Goal: Task Accomplishment & Management: Use online tool/utility

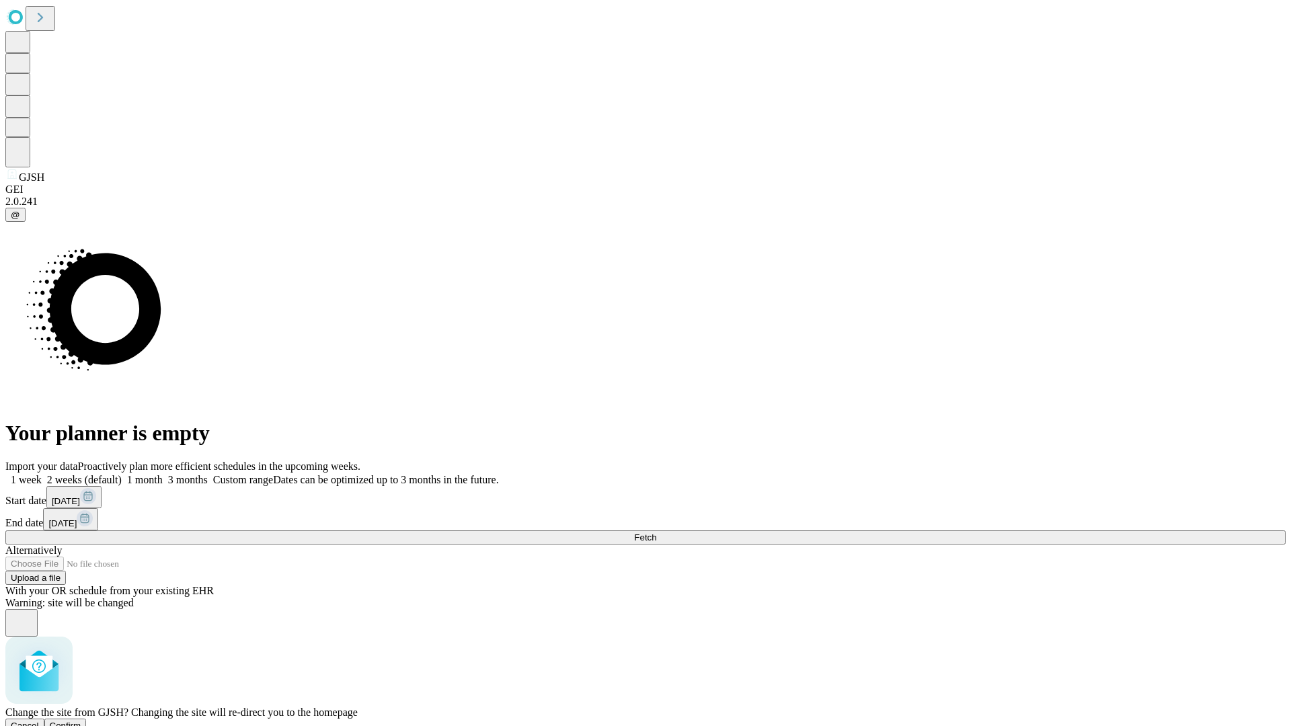
click at [81, 721] on span "Confirm" at bounding box center [66, 726] width 32 height 10
click at [42, 474] on label "1 week" at bounding box center [23, 479] width 36 height 11
click at [656, 533] on span "Fetch" at bounding box center [645, 538] width 22 height 10
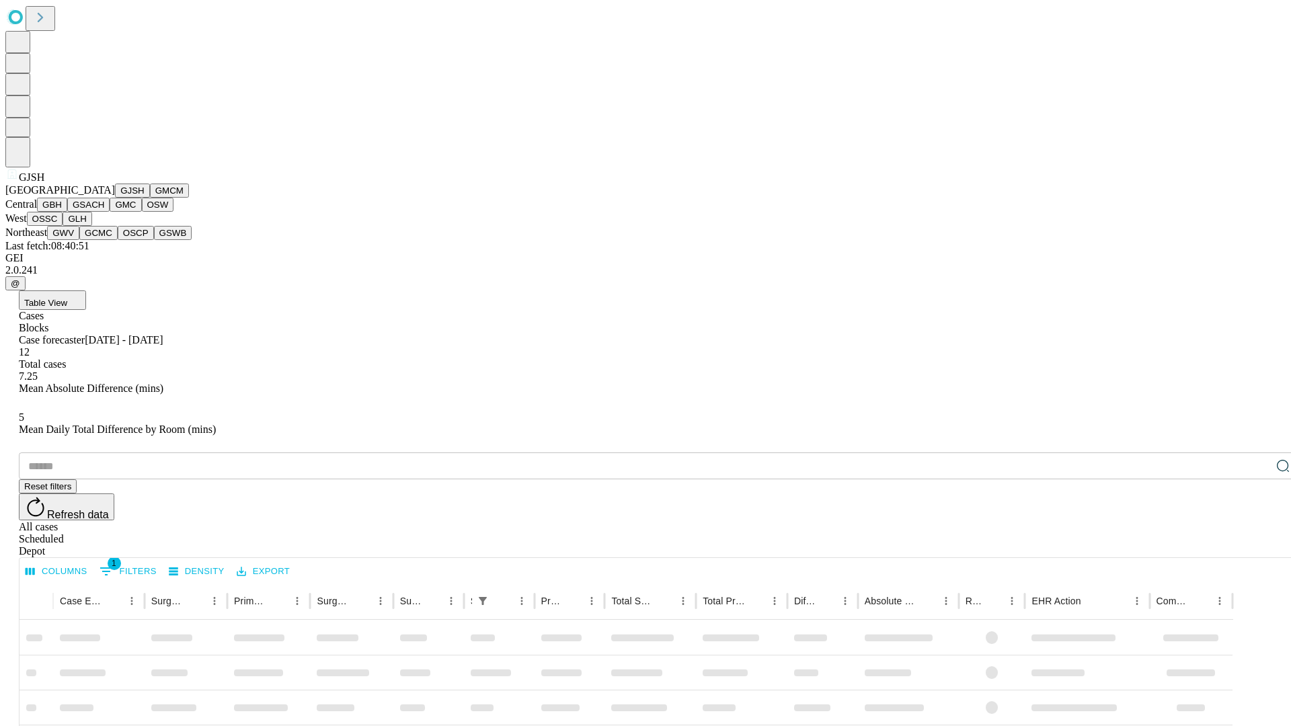
click at [150, 198] on button "GMCM" at bounding box center [169, 191] width 39 height 14
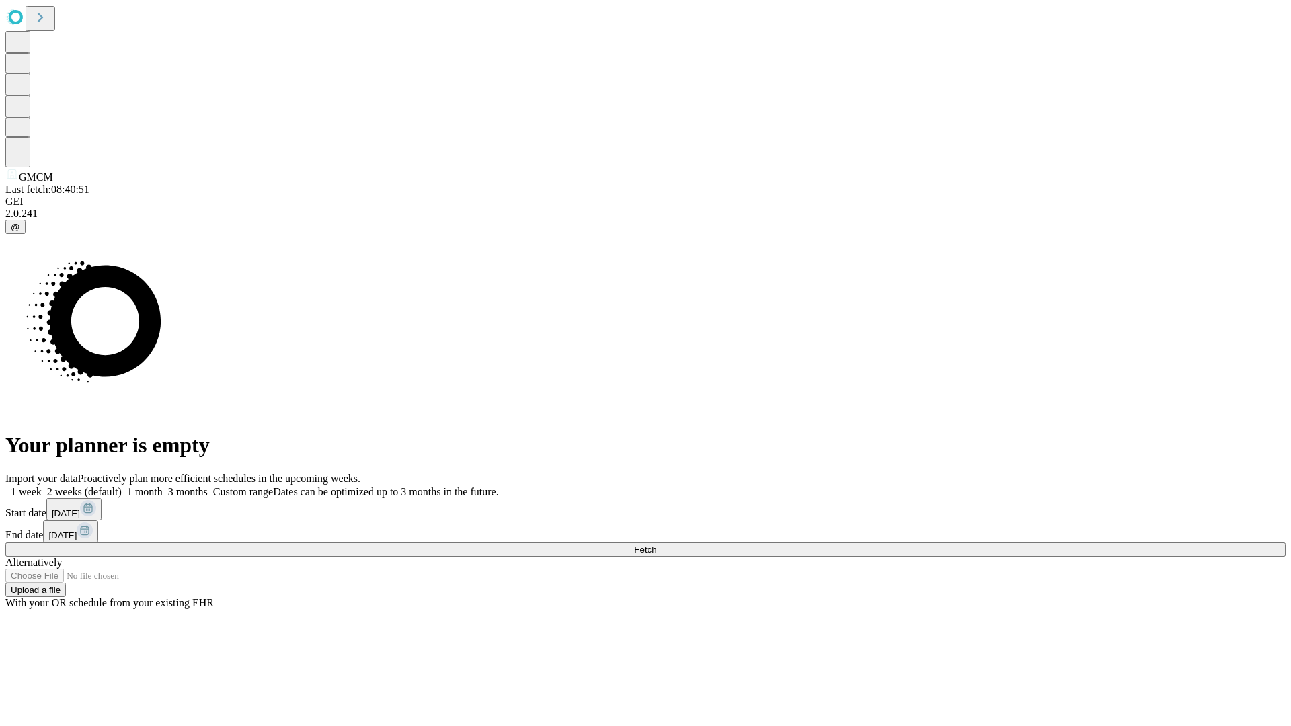
click at [42, 486] on label "1 week" at bounding box center [23, 491] width 36 height 11
click at [656, 545] on span "Fetch" at bounding box center [645, 550] width 22 height 10
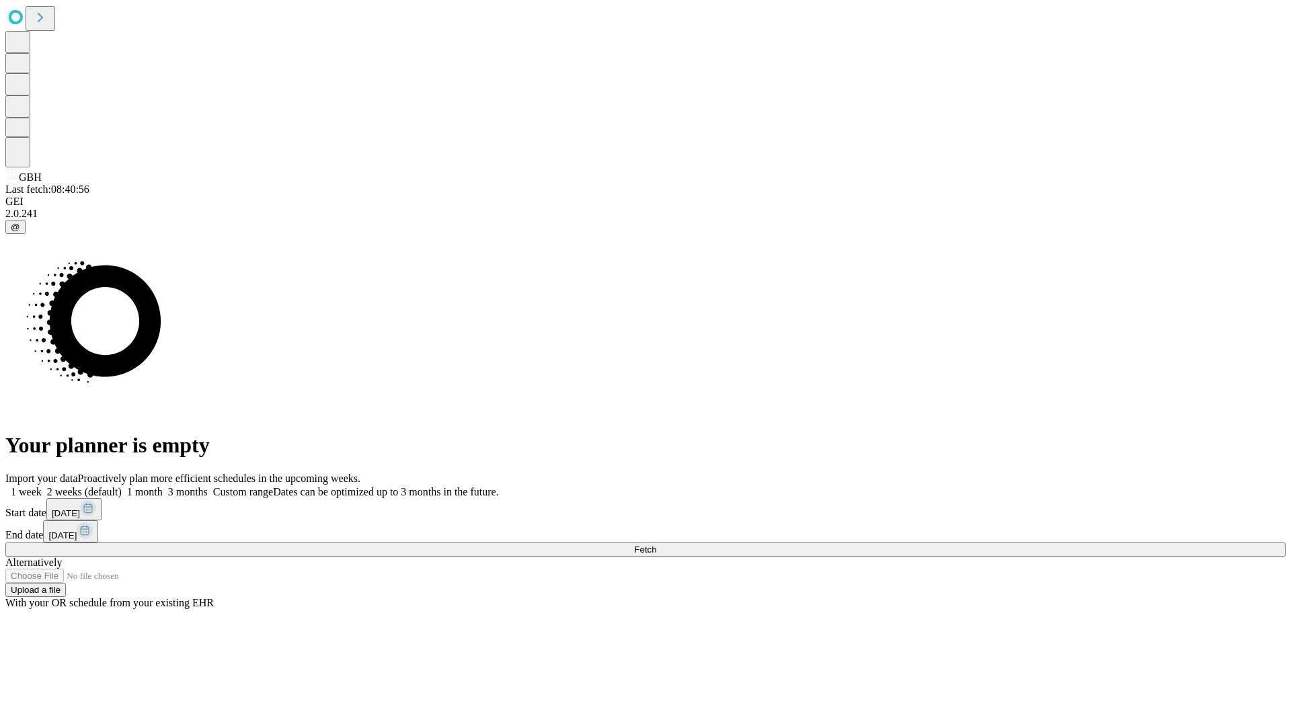
click at [42, 486] on label "1 week" at bounding box center [23, 491] width 36 height 11
click at [656, 545] on span "Fetch" at bounding box center [645, 550] width 22 height 10
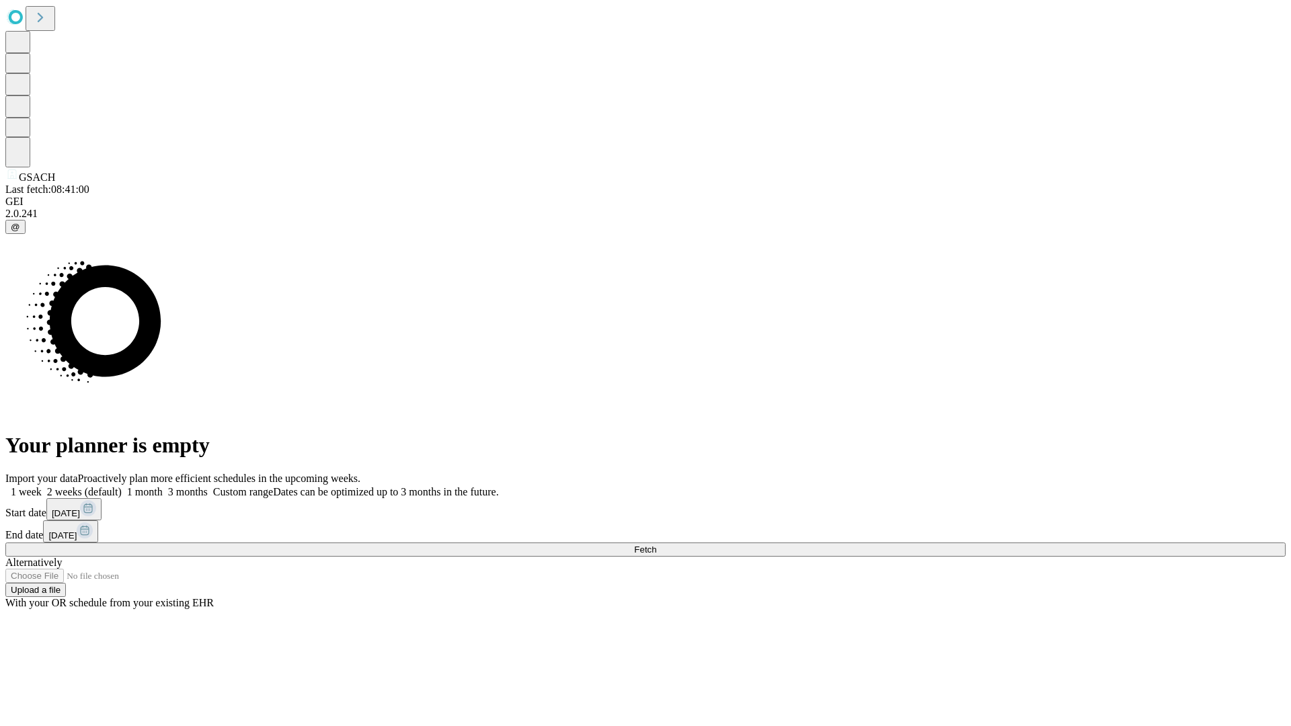
click at [42, 486] on label "1 week" at bounding box center [23, 491] width 36 height 11
click at [656, 545] on span "Fetch" at bounding box center [645, 550] width 22 height 10
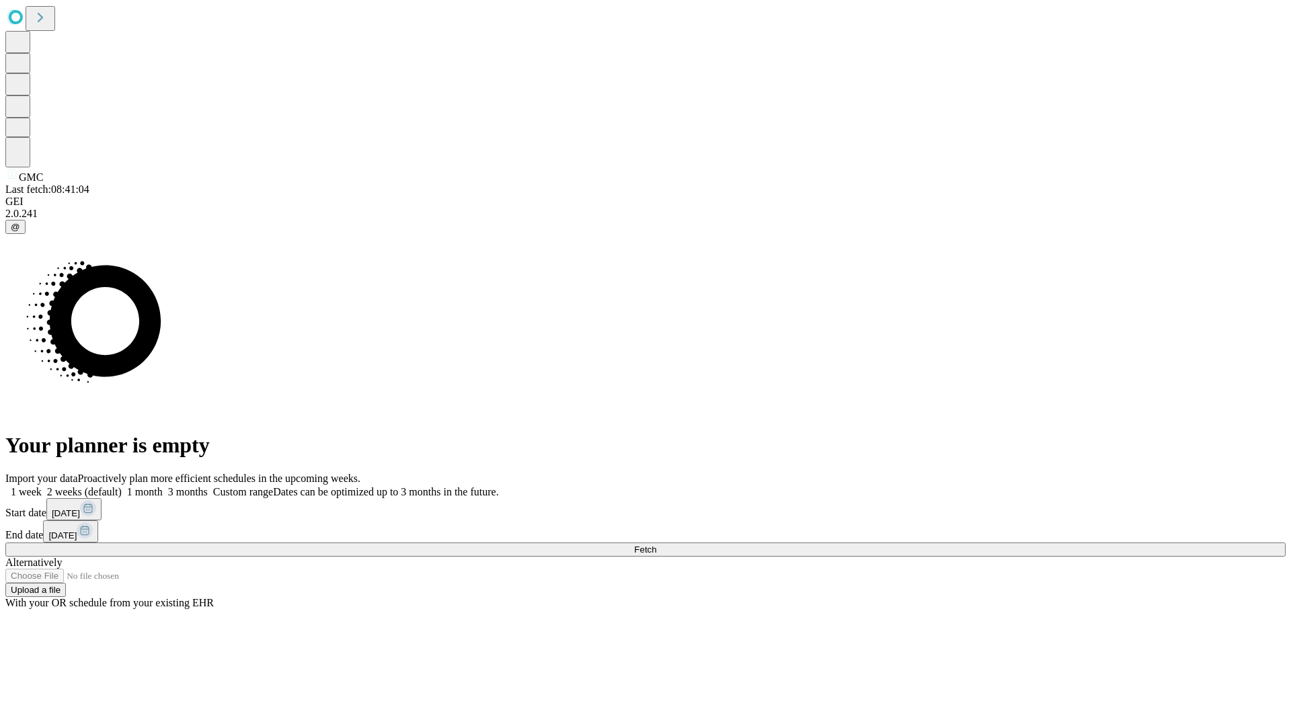
click at [42, 486] on label "1 week" at bounding box center [23, 491] width 36 height 11
click at [656, 545] on span "Fetch" at bounding box center [645, 550] width 22 height 10
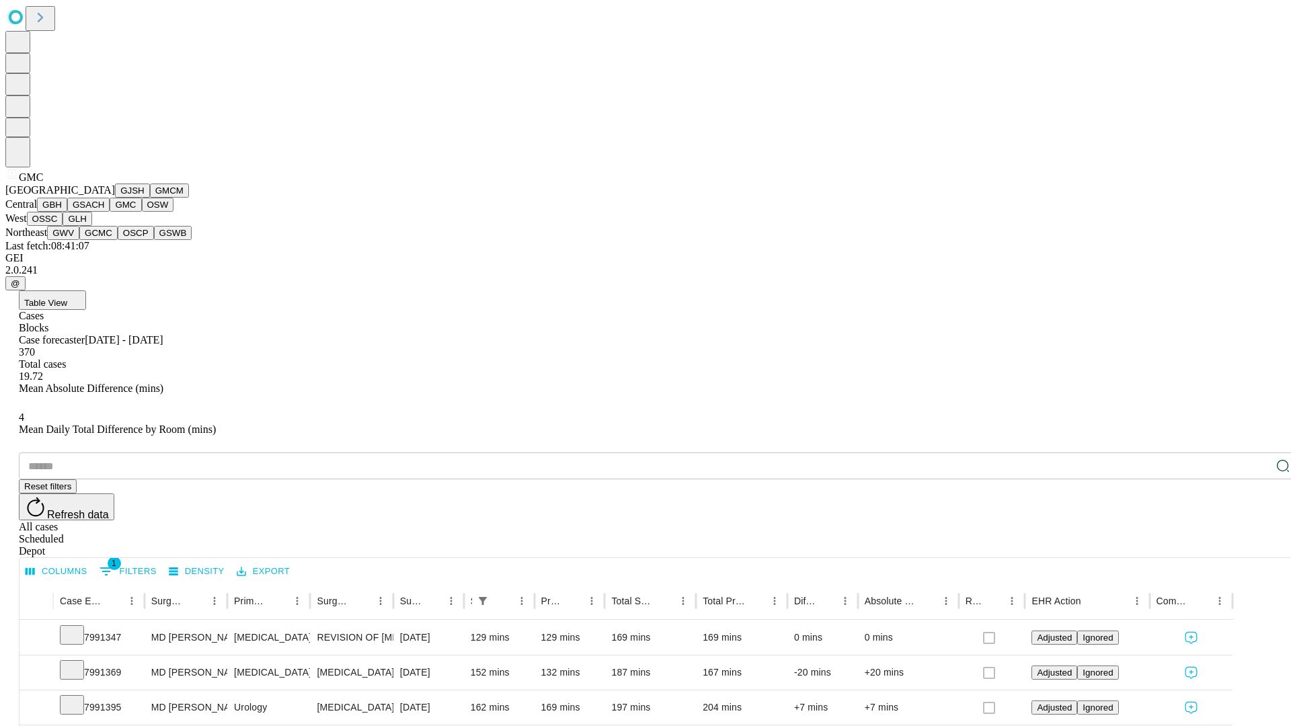
click at [142, 212] on button "OSW" at bounding box center [158, 205] width 32 height 14
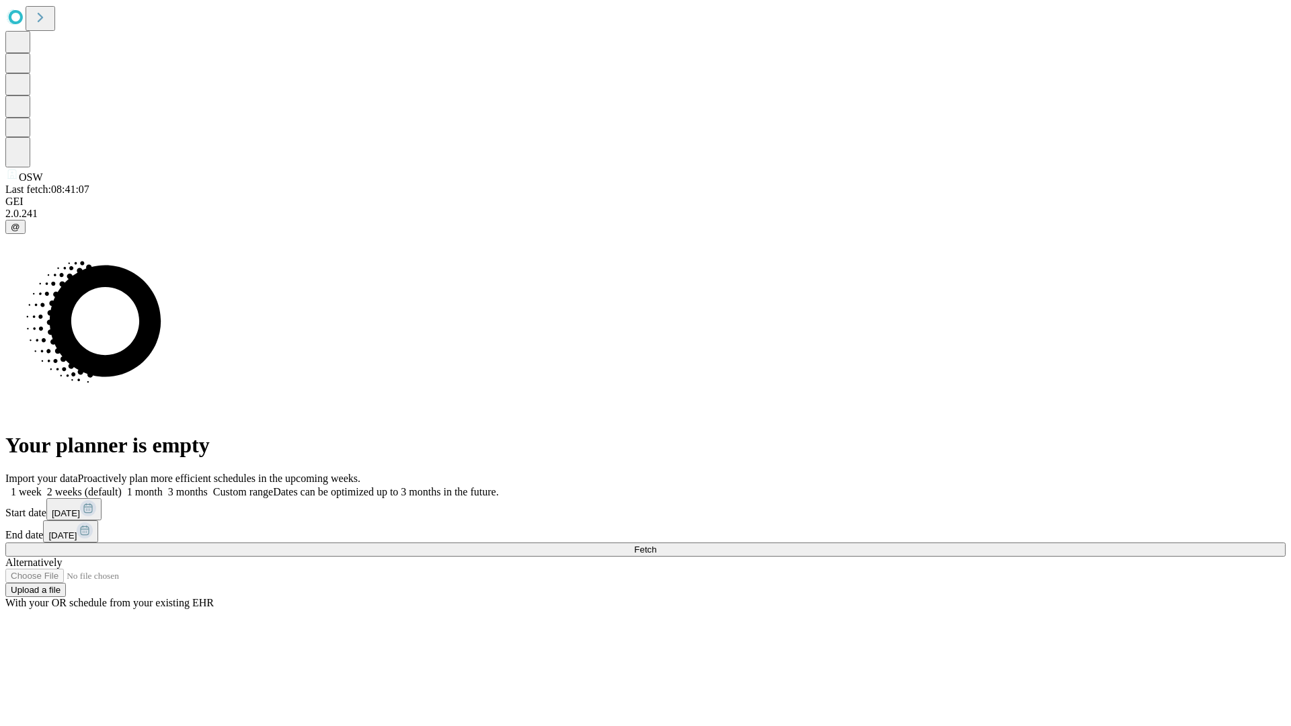
click at [42, 486] on label "1 week" at bounding box center [23, 491] width 36 height 11
click at [656, 545] on span "Fetch" at bounding box center [645, 550] width 22 height 10
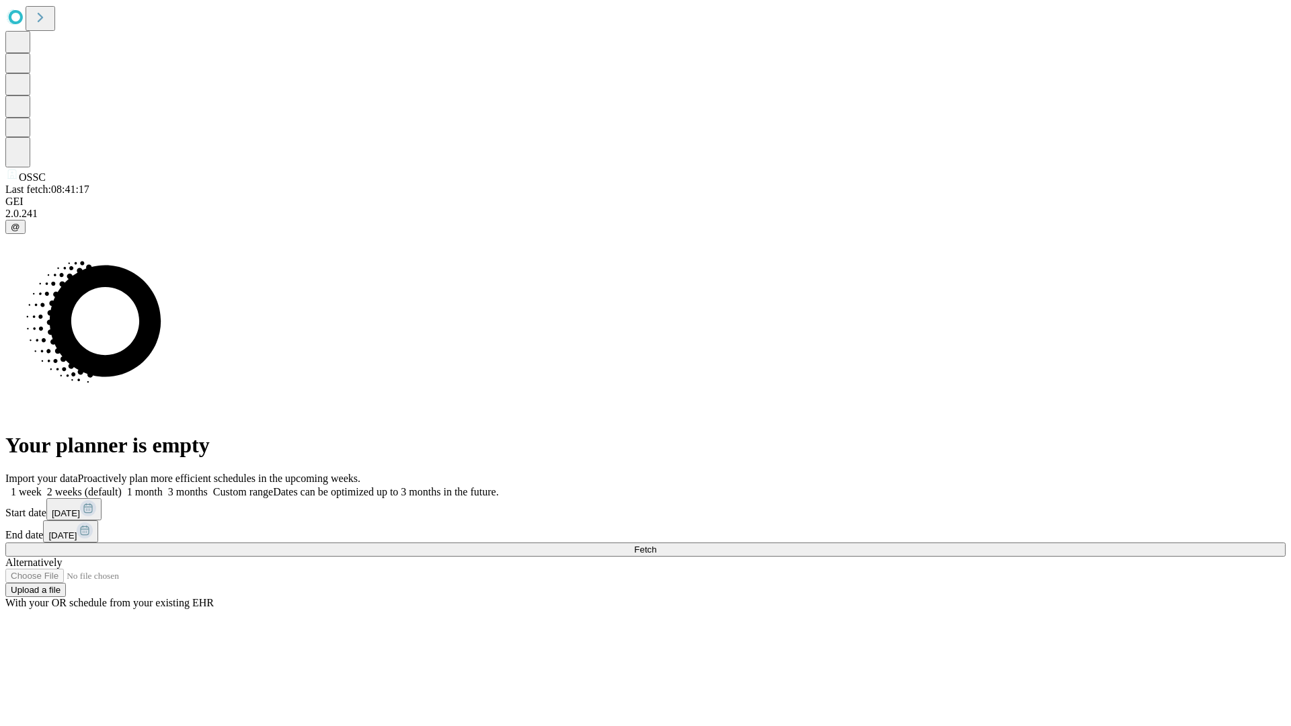
click at [42, 486] on label "1 week" at bounding box center [23, 491] width 36 height 11
click at [656, 545] on span "Fetch" at bounding box center [645, 550] width 22 height 10
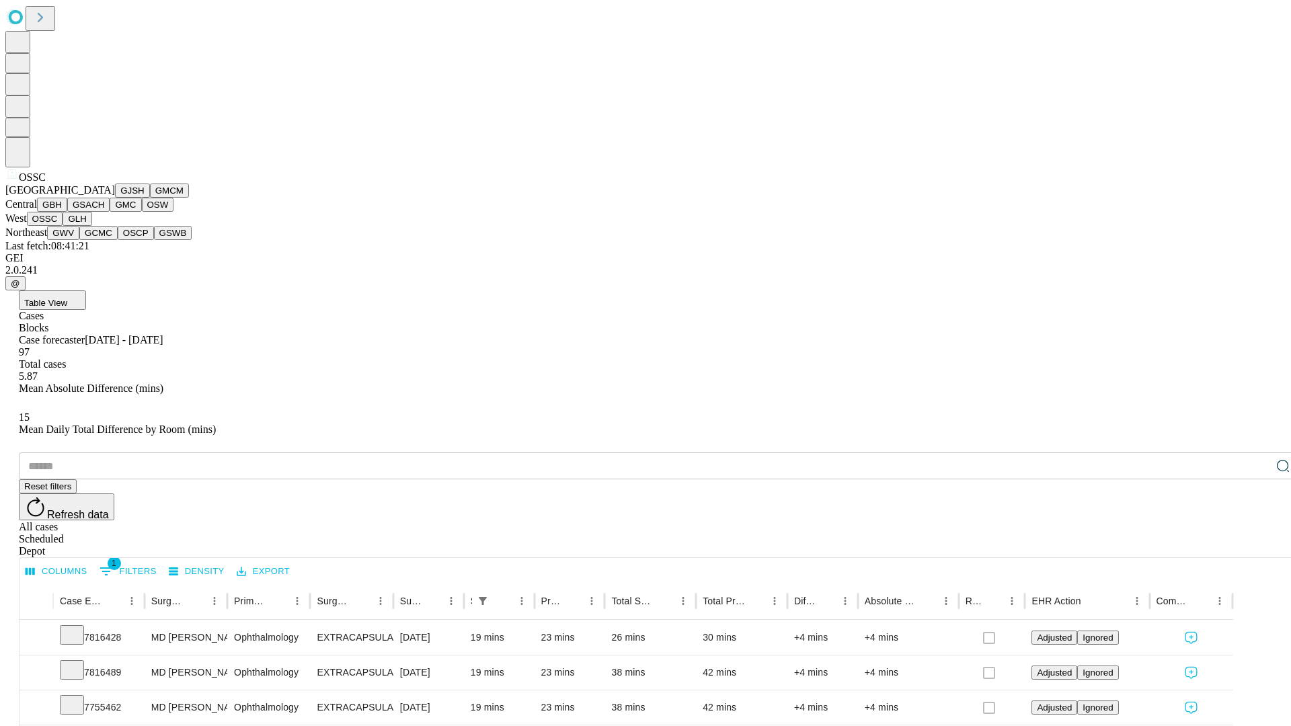
click at [91, 226] on button "GLH" at bounding box center [77, 219] width 29 height 14
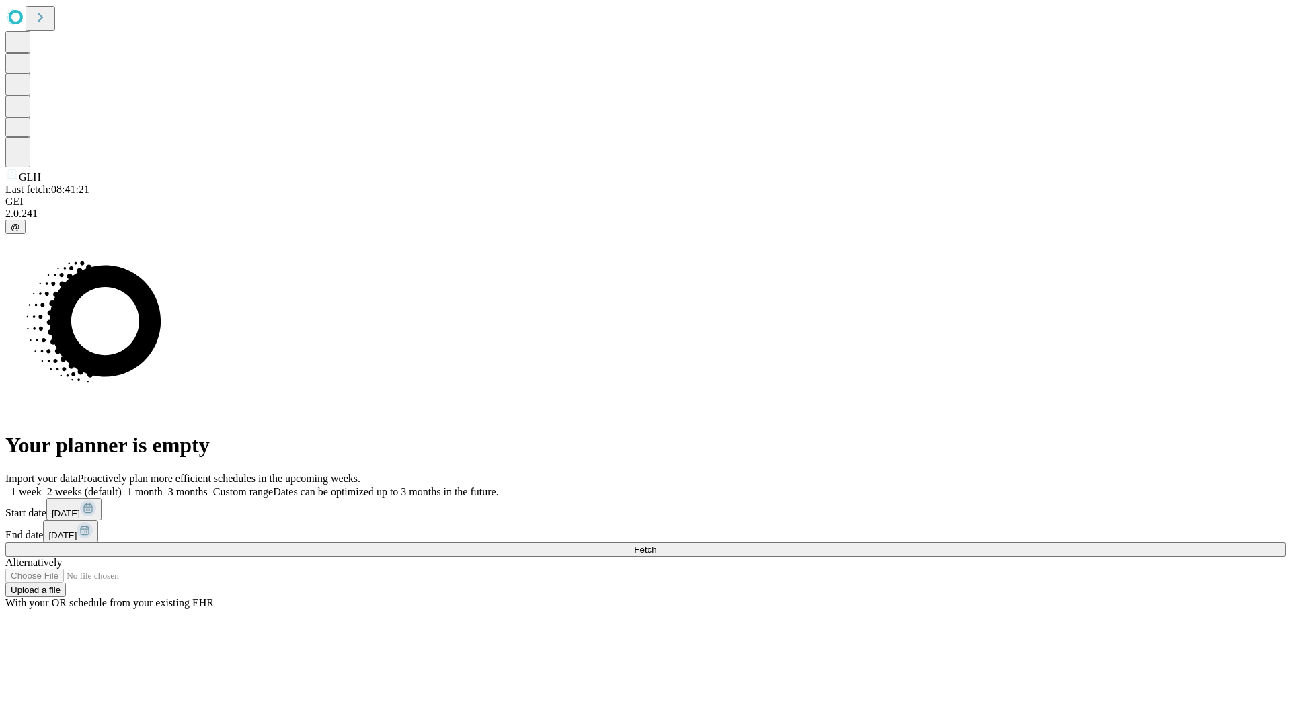
click at [42, 486] on label "1 week" at bounding box center [23, 491] width 36 height 11
click at [656, 545] on span "Fetch" at bounding box center [645, 550] width 22 height 10
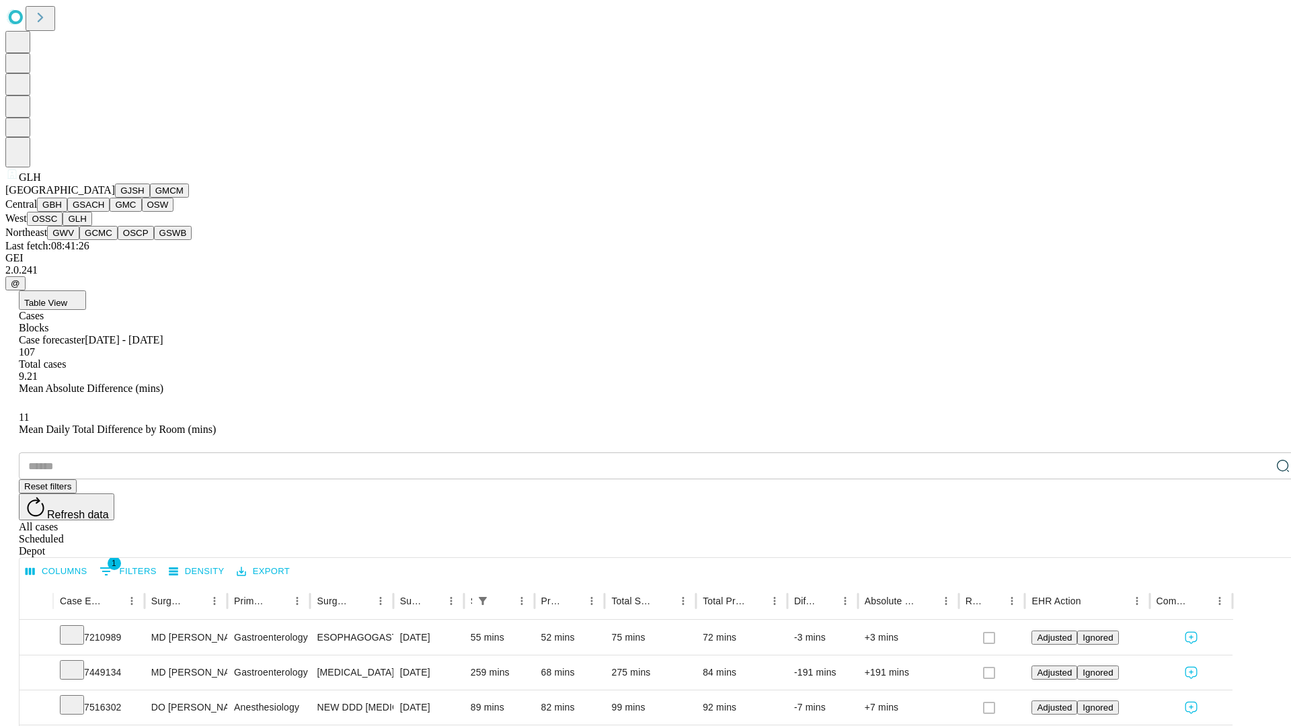
click at [79, 240] on button "GWV" at bounding box center [63, 233] width 32 height 14
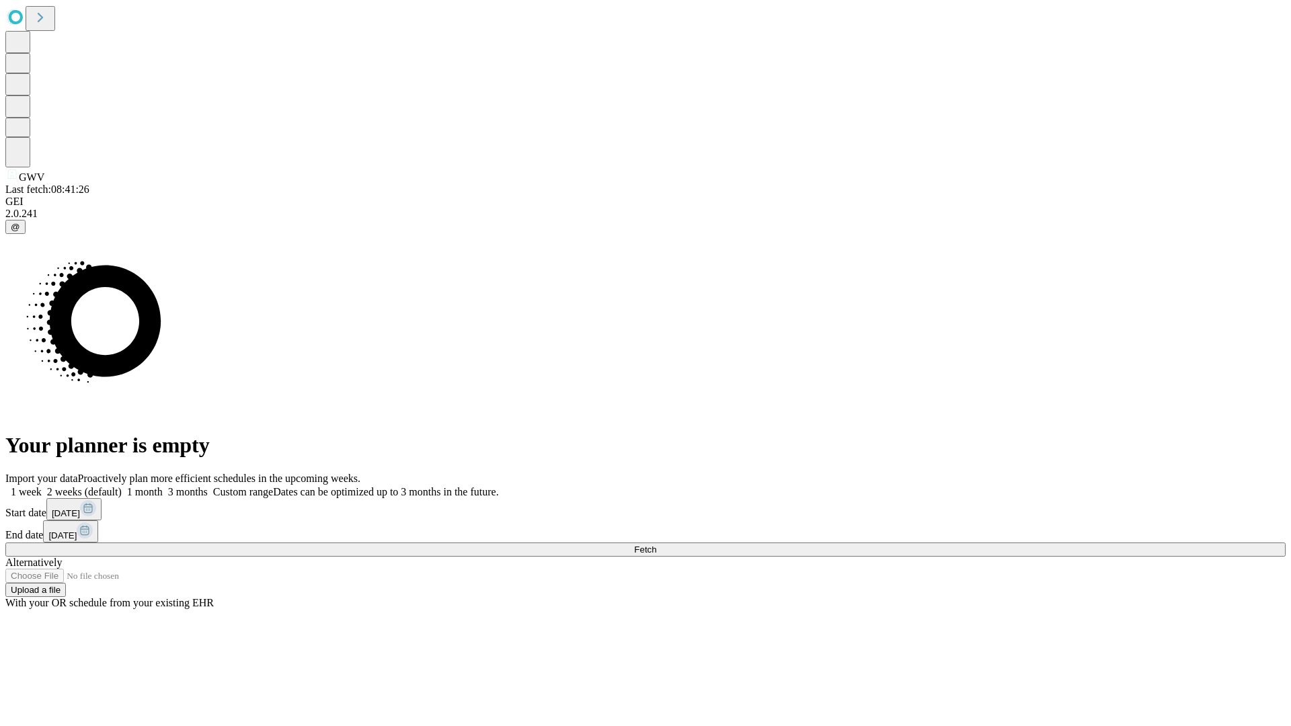
click at [656, 545] on span "Fetch" at bounding box center [645, 550] width 22 height 10
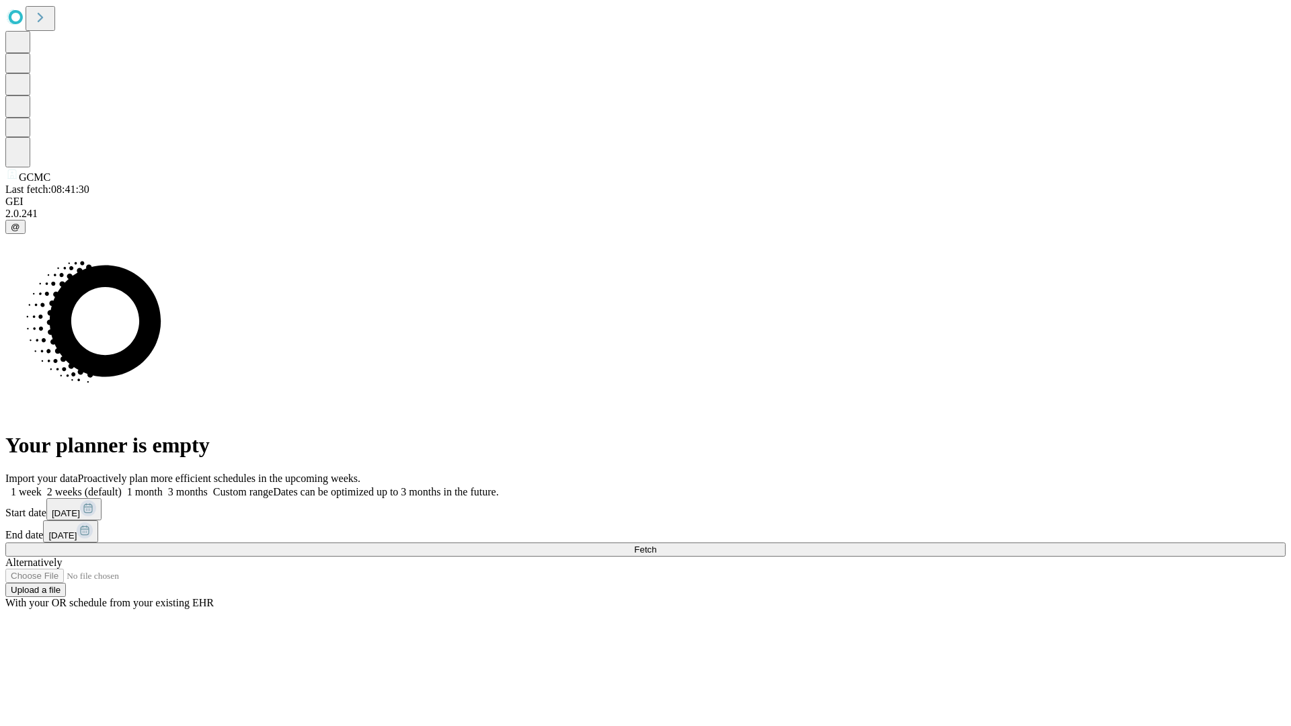
click at [656, 545] on span "Fetch" at bounding box center [645, 550] width 22 height 10
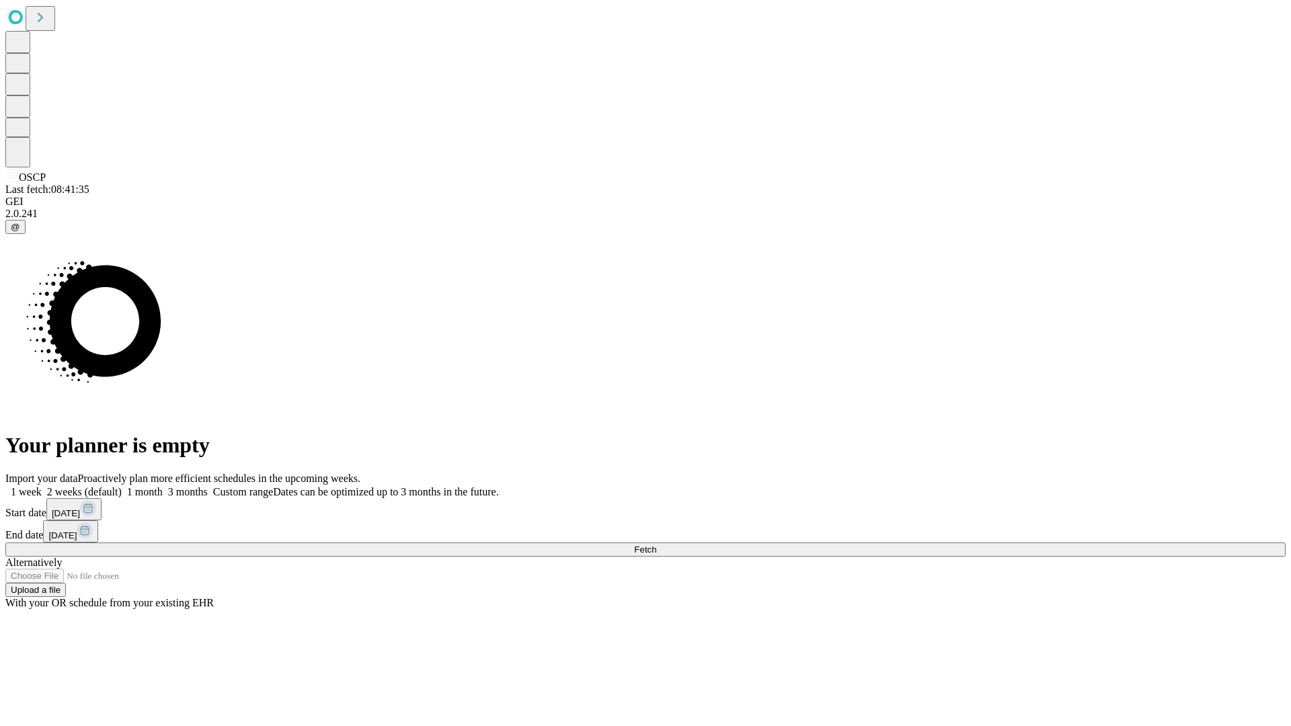
click at [42, 486] on label "1 week" at bounding box center [23, 491] width 36 height 11
click at [656, 545] on span "Fetch" at bounding box center [645, 550] width 22 height 10
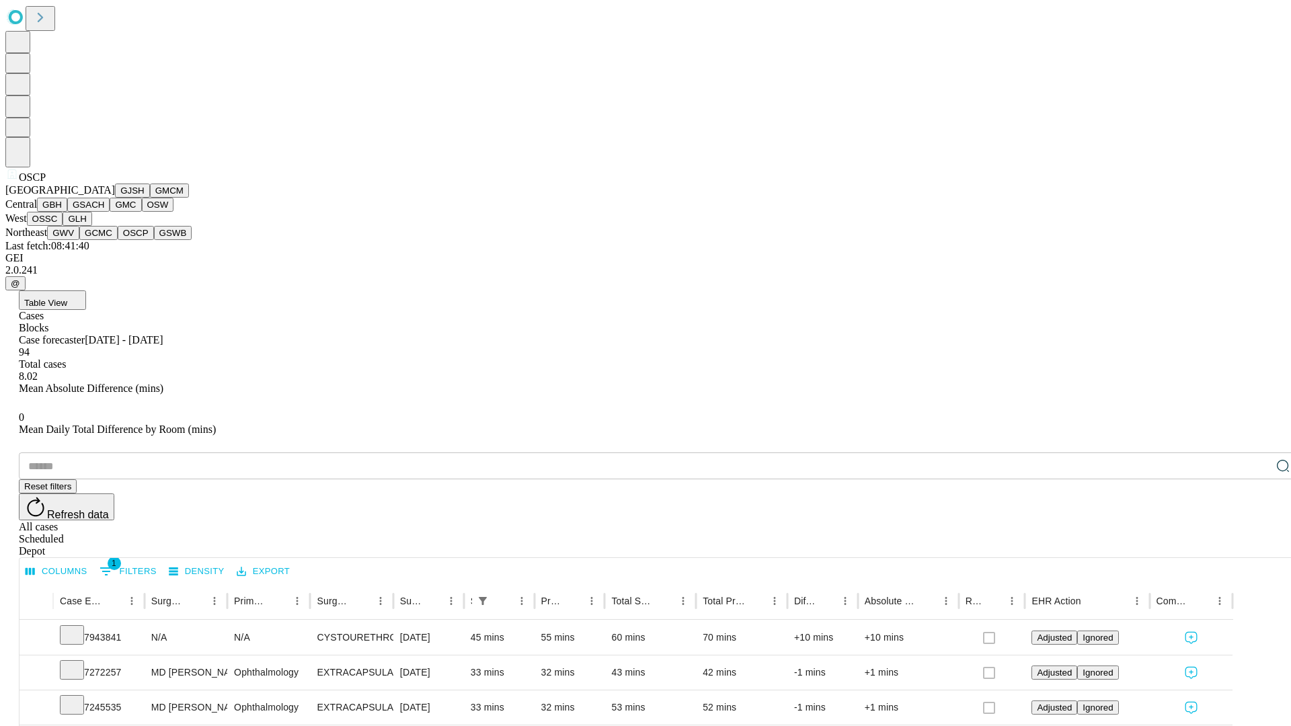
click at [154, 240] on button "GSWB" at bounding box center [173, 233] width 38 height 14
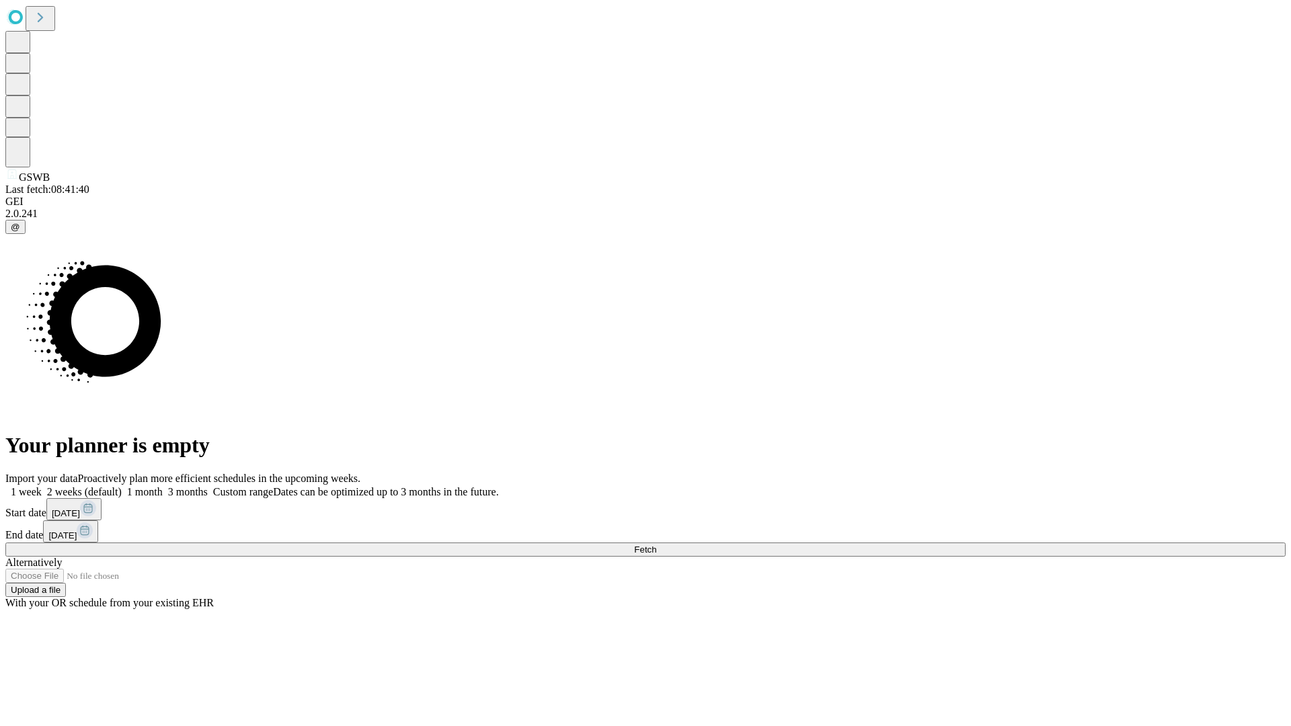
click at [42, 486] on label "1 week" at bounding box center [23, 491] width 36 height 11
click at [656, 545] on span "Fetch" at bounding box center [645, 550] width 22 height 10
